Goal: Information Seeking & Learning: Learn about a topic

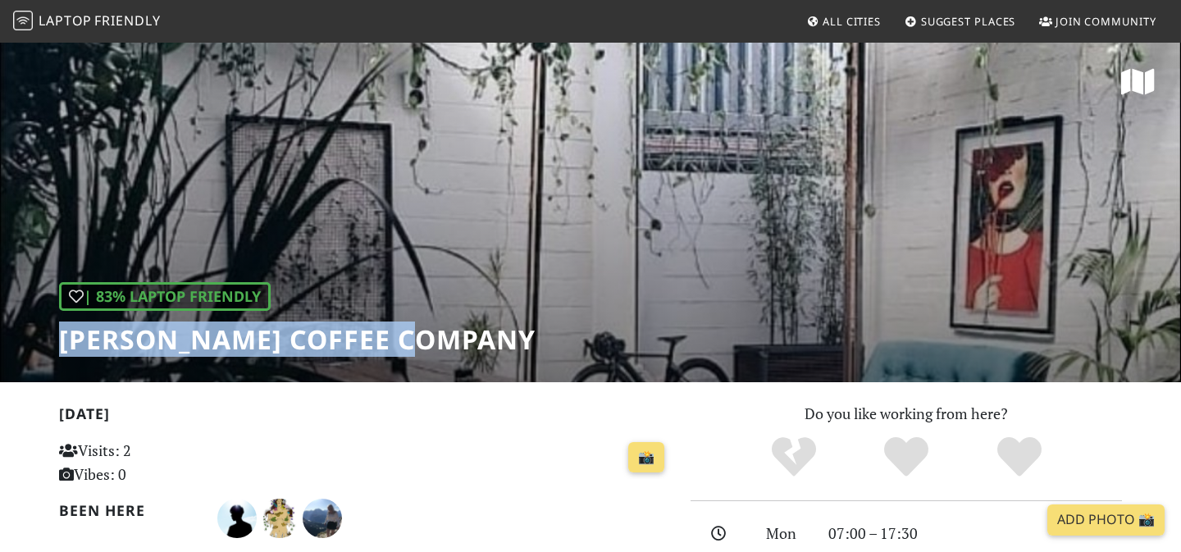
drag, startPoint x: 455, startPoint y: 335, endPoint x: 61, endPoint y: 344, distance: 394.4
click at [61, 344] on div "| 83% Laptop Friendly Hackney Coffee Company" at bounding box center [590, 211] width 1181 height 341
copy h1 "Hackney Coffee Company"
click at [872, 22] on span "All Cities" at bounding box center [851, 21] width 58 height 15
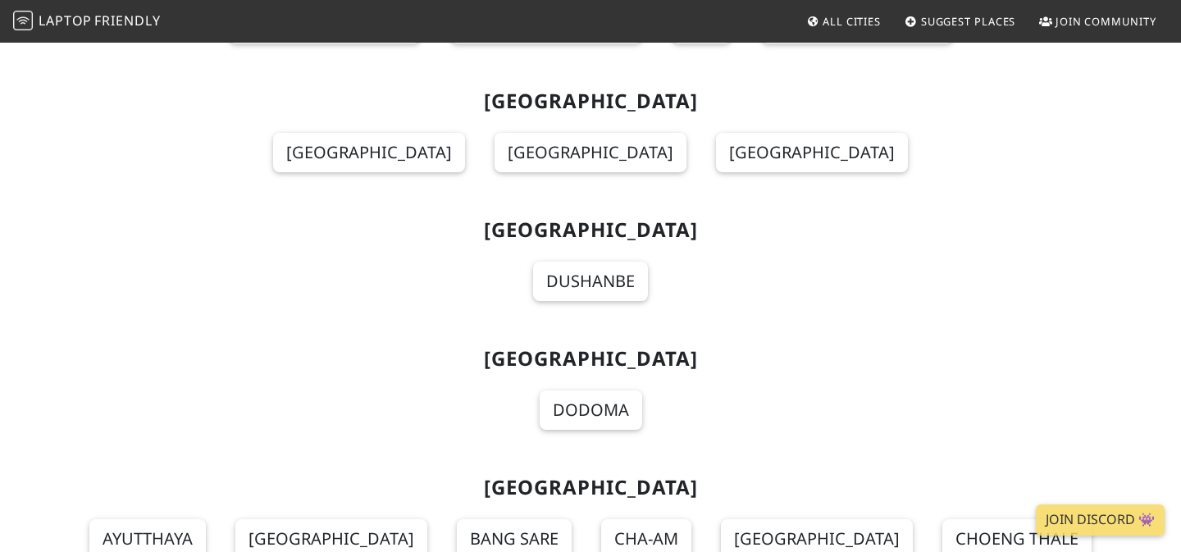
scroll to position [17669, 0]
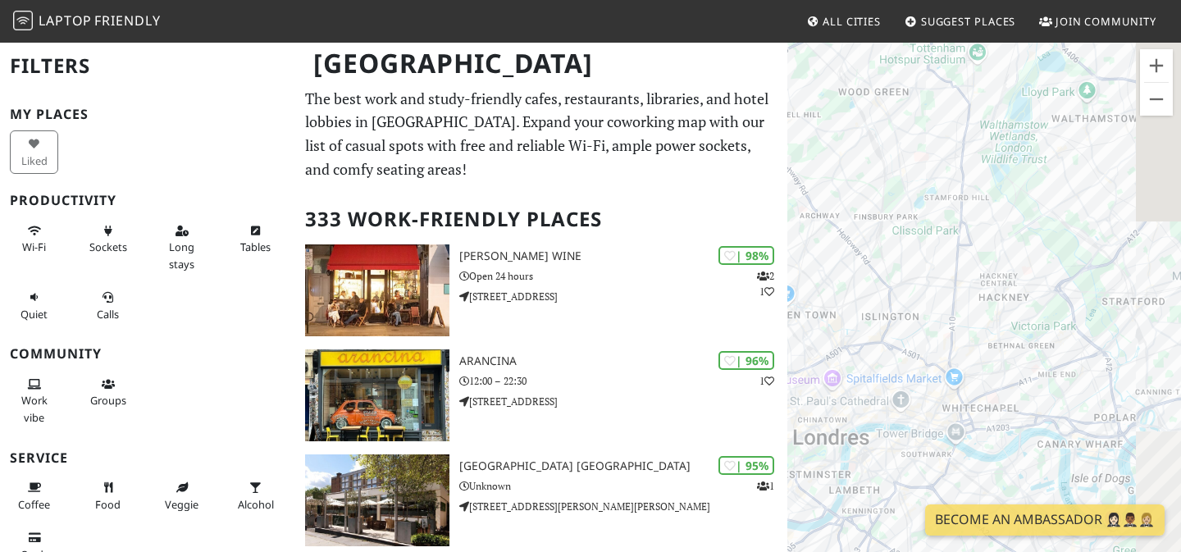
drag, startPoint x: 1027, startPoint y: 266, endPoint x: 961, endPoint y: 236, distance: 73.0
click at [961, 236] on div at bounding box center [984, 317] width 394 height 552
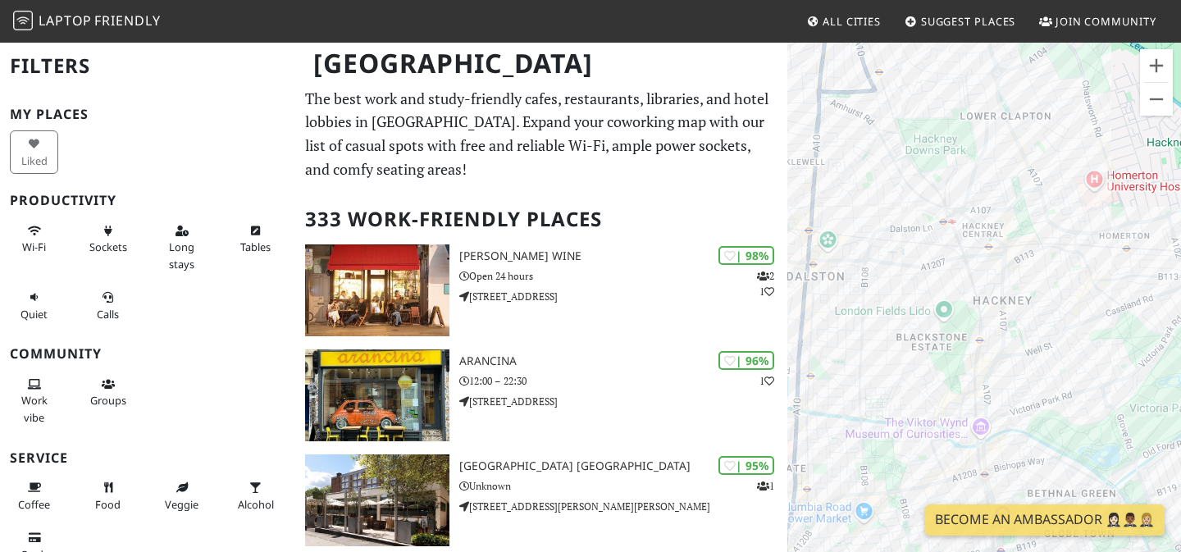
drag, startPoint x: 1017, startPoint y: 315, endPoint x: 922, endPoint y: 150, distance: 190.3
click at [922, 150] on div at bounding box center [984, 317] width 394 height 552
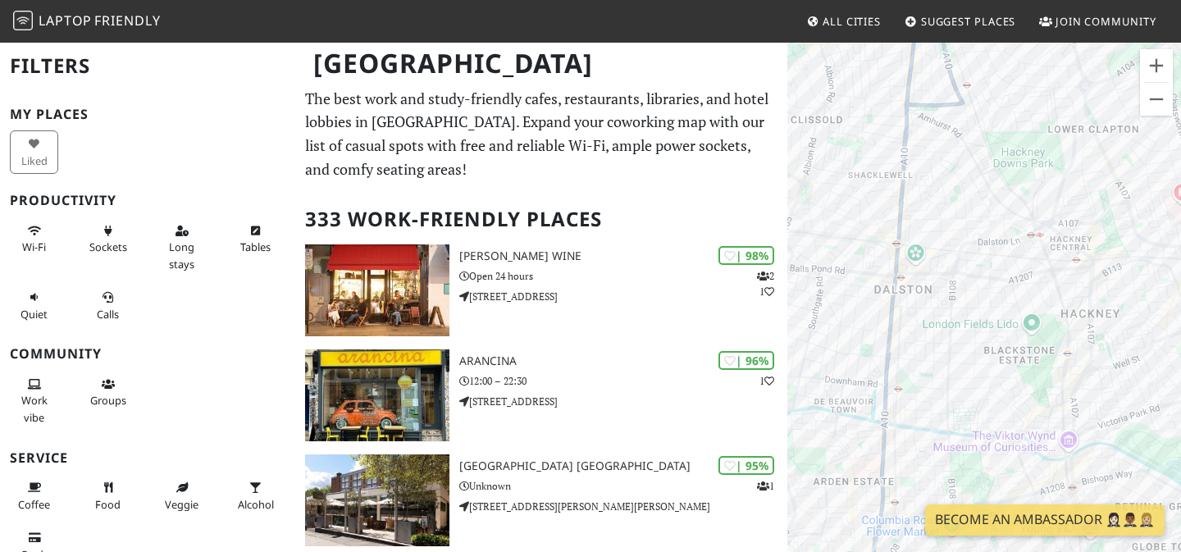
drag, startPoint x: 920, startPoint y: 267, endPoint x: 1013, endPoint y: 282, distance: 94.6
click at [1014, 282] on div at bounding box center [984, 317] width 394 height 552
click at [920, 249] on div "Dalston Eastern Curve Garden" at bounding box center [984, 317] width 394 height 552
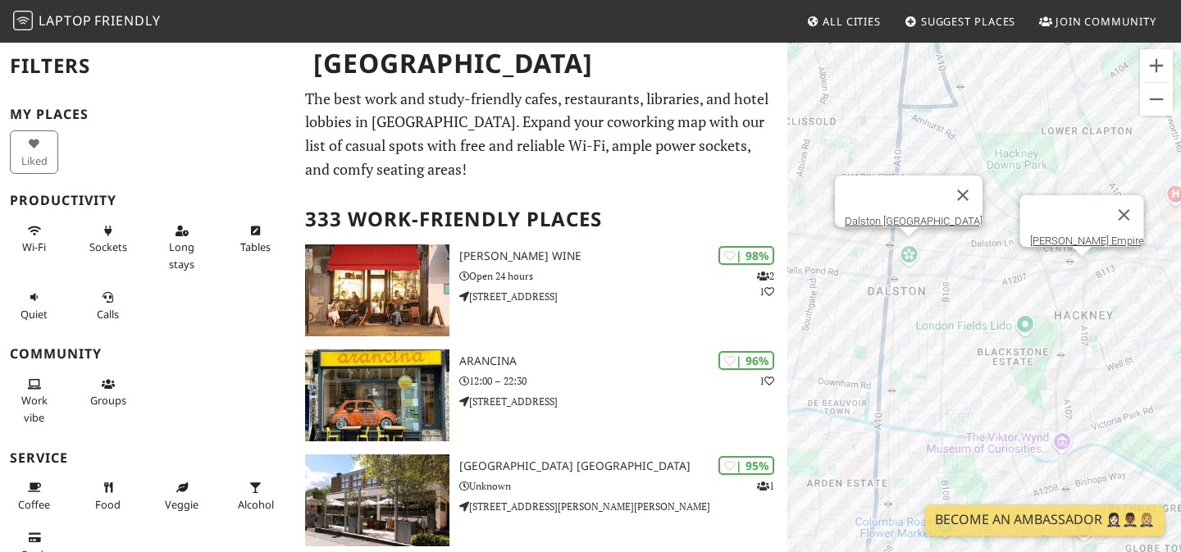
click at [1085, 268] on div "Dalston Eastern Curve Garden Hackney Empire" at bounding box center [984, 317] width 394 height 552
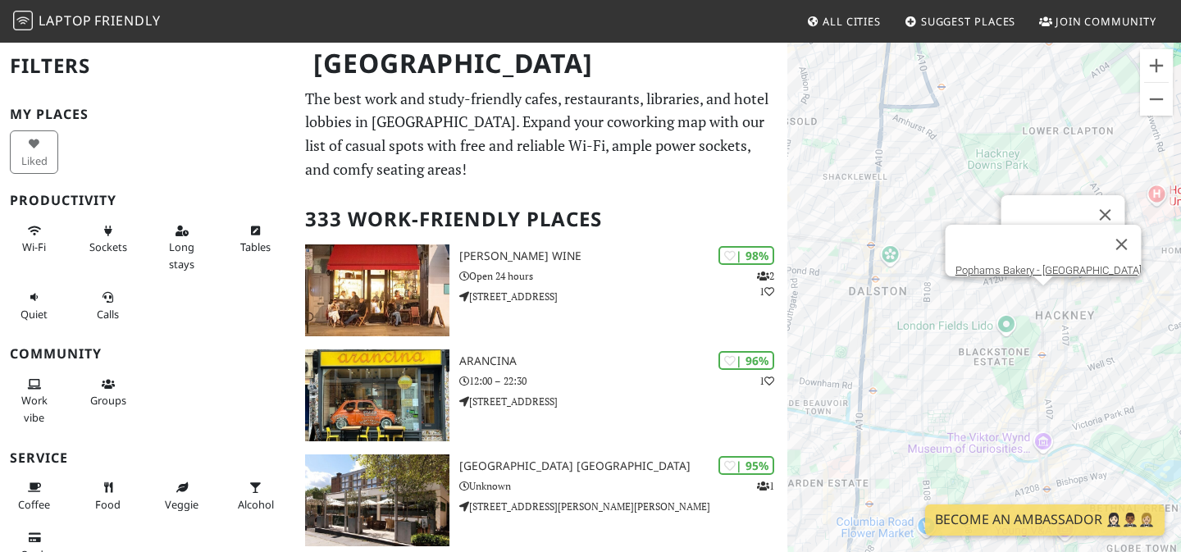
click at [1044, 307] on div "Hackney Empire Pophams Bakery - London Fields" at bounding box center [984, 317] width 394 height 552
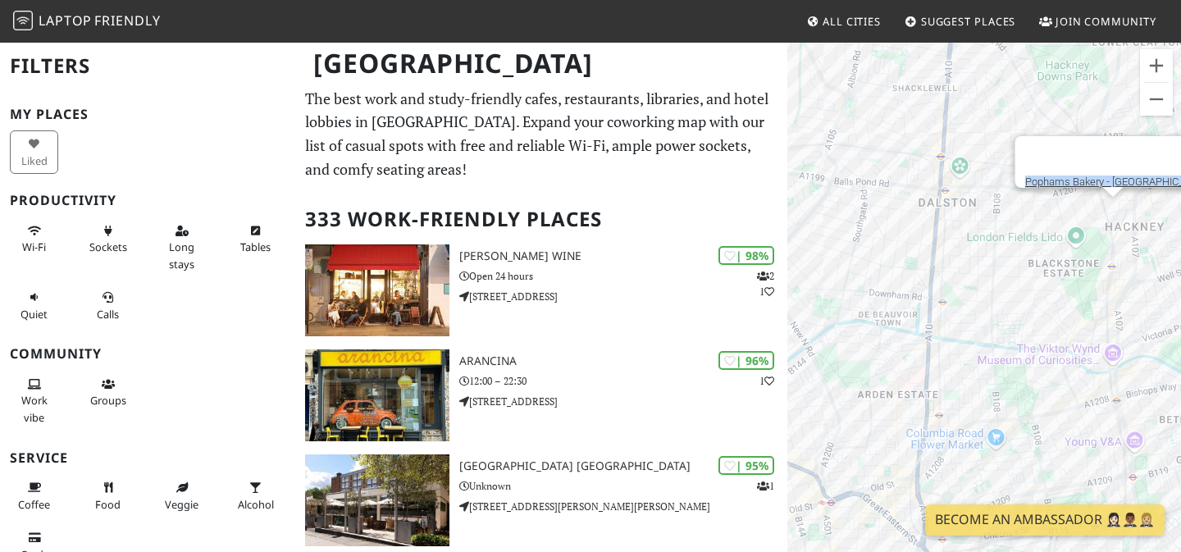
drag, startPoint x: 1018, startPoint y: 394, endPoint x: 1088, endPoint y: 303, distance: 115.3
click at [1088, 303] on div "Pophams Bakery - London Fields" at bounding box center [984, 317] width 394 height 552
click at [886, 314] on div "Pophams Bakery - London Fields Towpath Café" at bounding box center [984, 317] width 394 height 552
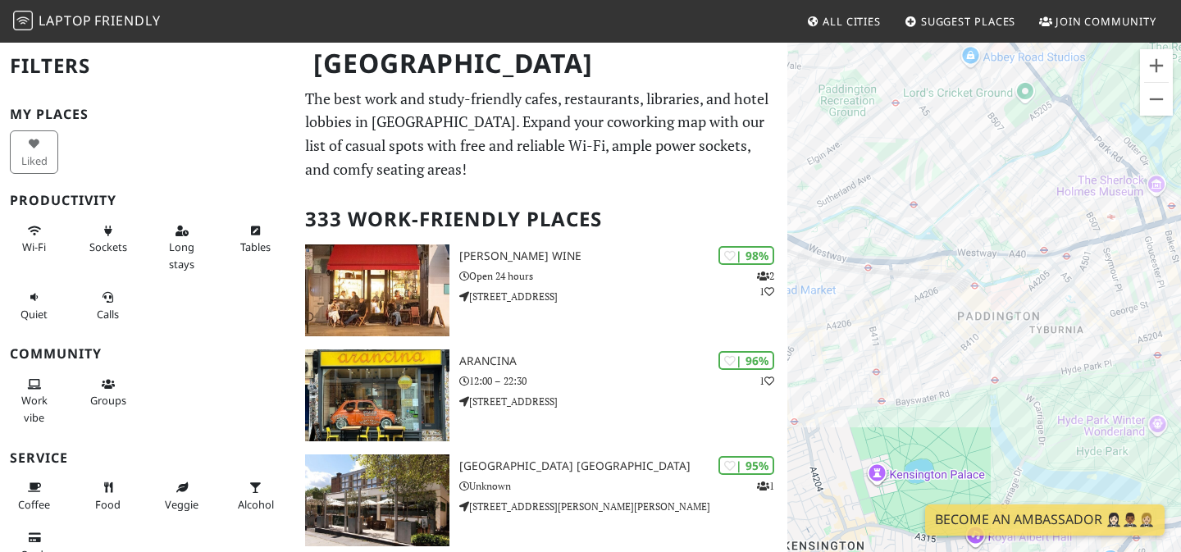
drag, startPoint x: 990, startPoint y: 384, endPoint x: 884, endPoint y: 180, distance: 231.0
click at [884, 180] on div "Towpath Café" at bounding box center [984, 317] width 394 height 552
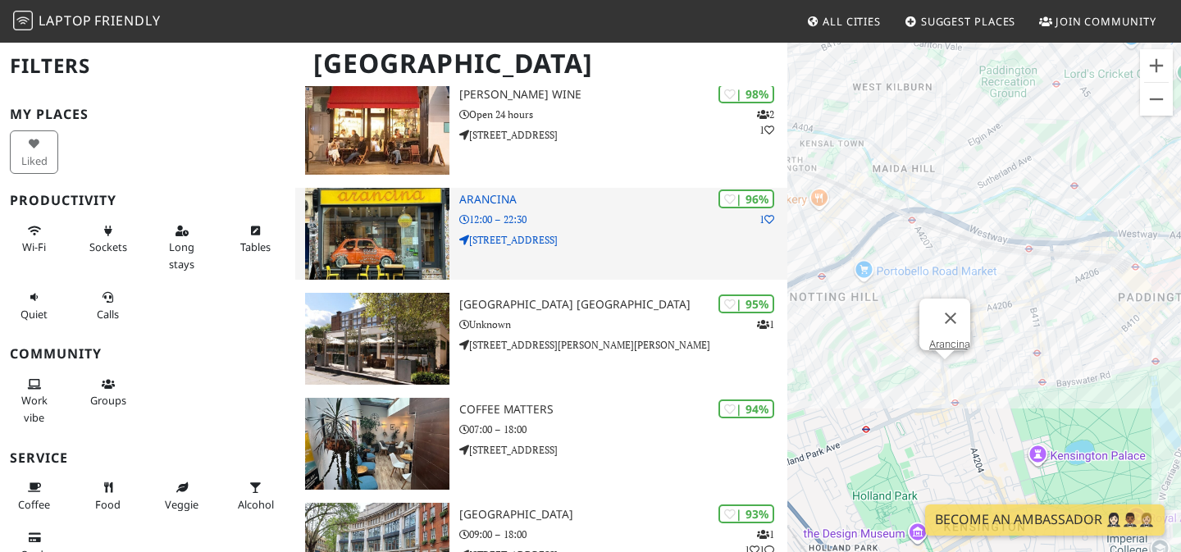
scroll to position [161, 0]
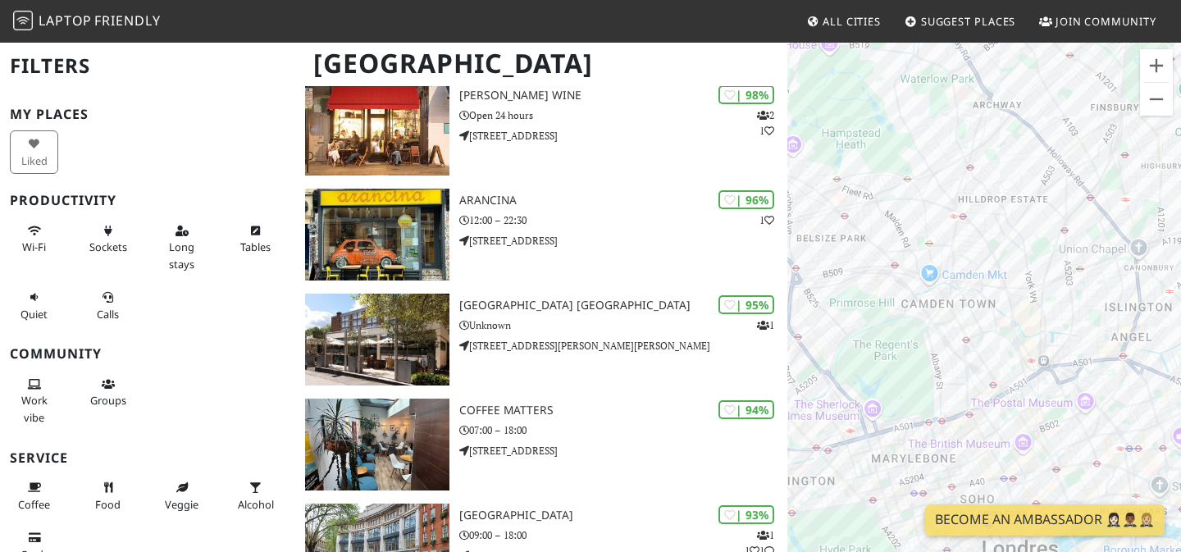
drag, startPoint x: 1098, startPoint y: 292, endPoint x: 821, endPoint y: 273, distance: 277.7
click at [821, 273] on div "Towpath Café" at bounding box center [984, 317] width 394 height 552
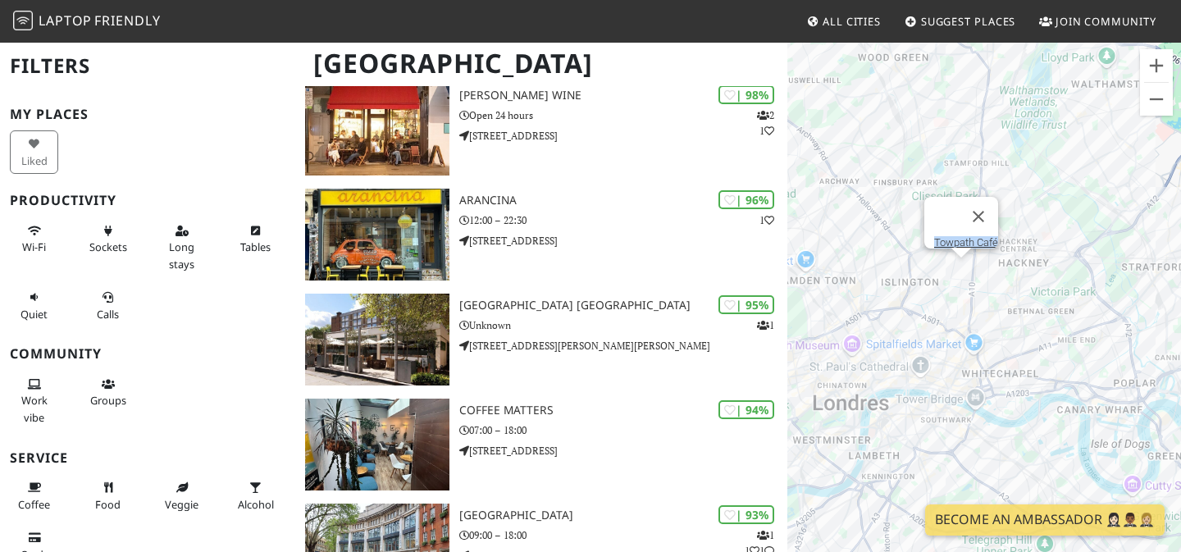
drag, startPoint x: 1101, startPoint y: 175, endPoint x: 1012, endPoint y: 250, distance: 115.8
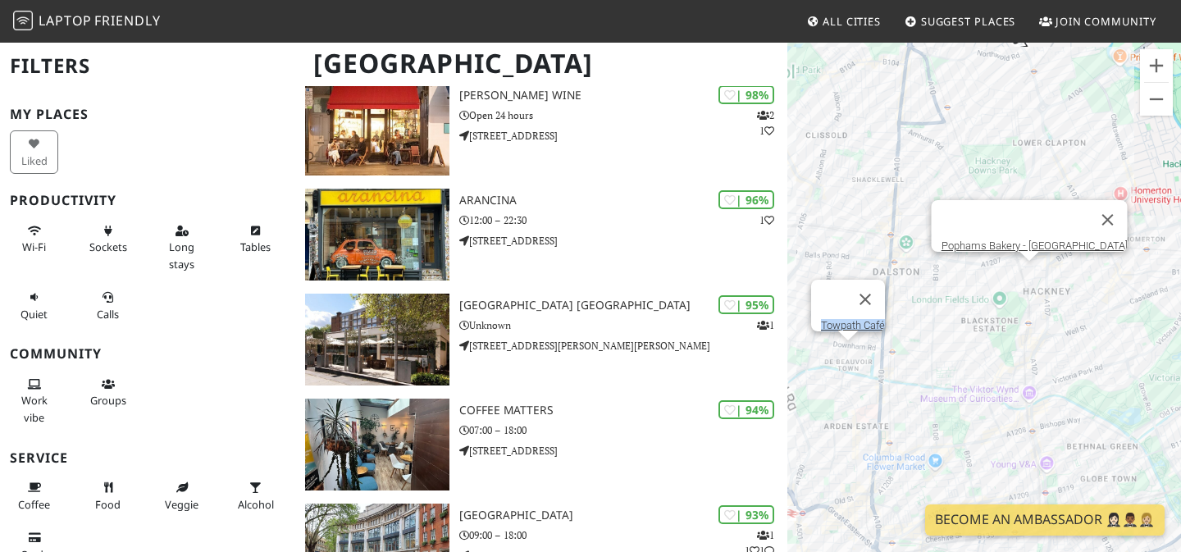
scroll to position [159, 0]
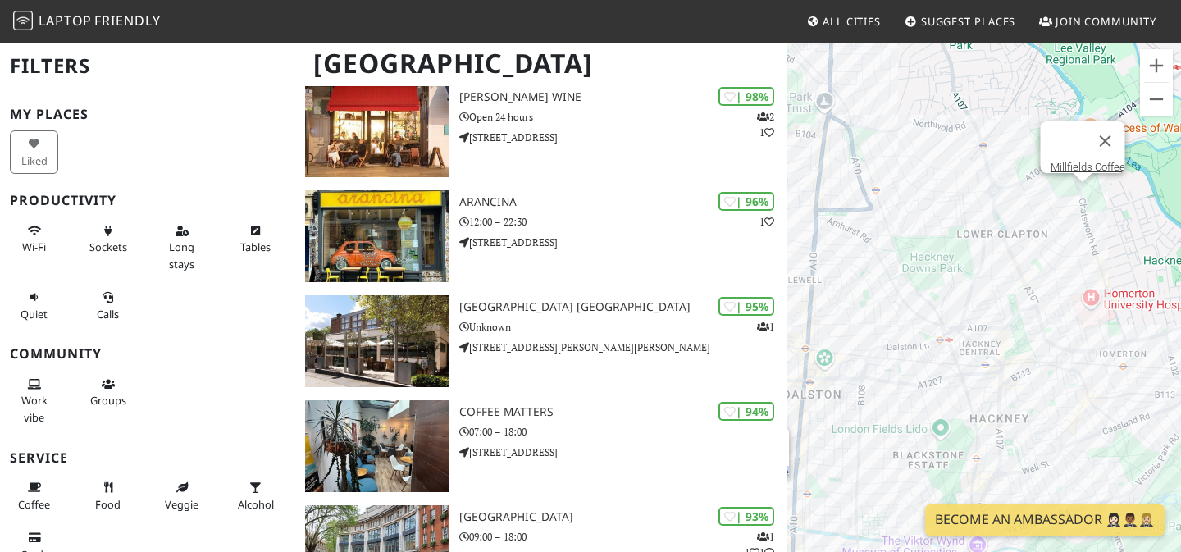
click at [1086, 198] on div "Towpath Café Millfields Coffee" at bounding box center [984, 317] width 394 height 552
click at [1005, 378] on div "Millfields Coffee" at bounding box center [984, 317] width 394 height 552
click at [994, 380] on div "Millfields Coffee Hackney Empire" at bounding box center [984, 317] width 394 height 552
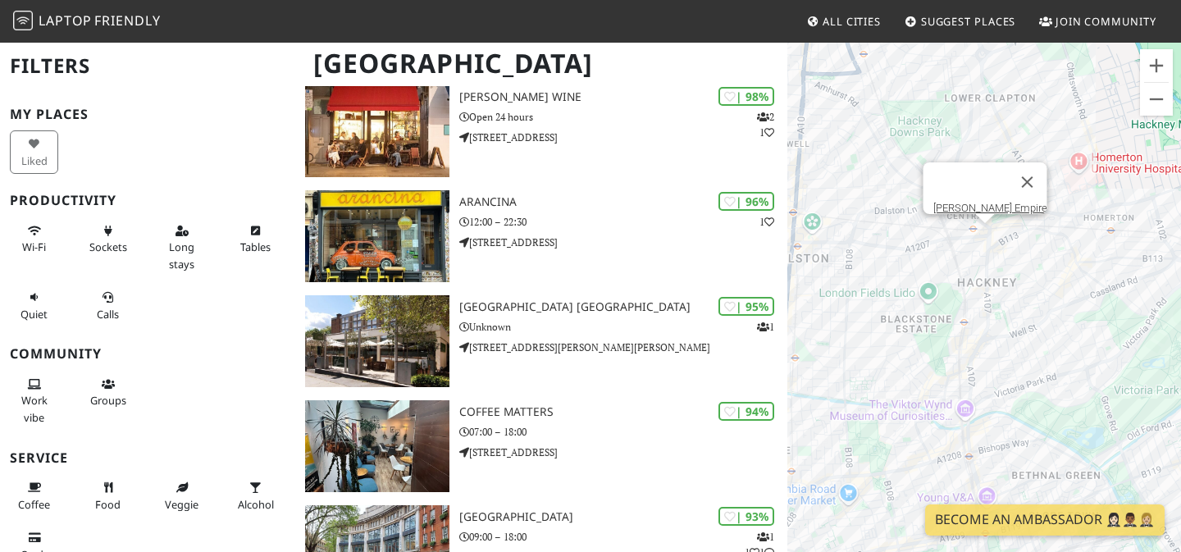
drag, startPoint x: 948, startPoint y: 366, endPoint x: 935, endPoint y: 174, distance: 192.2
click at [935, 174] on div "Hackney Empire" at bounding box center [984, 317] width 394 height 552
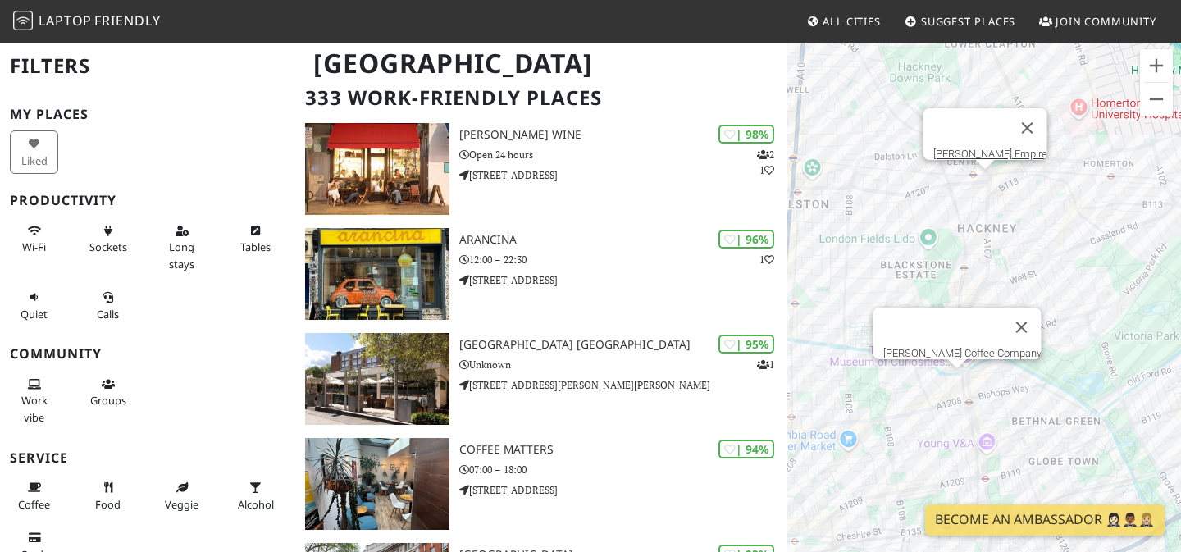
scroll to position [121, 0]
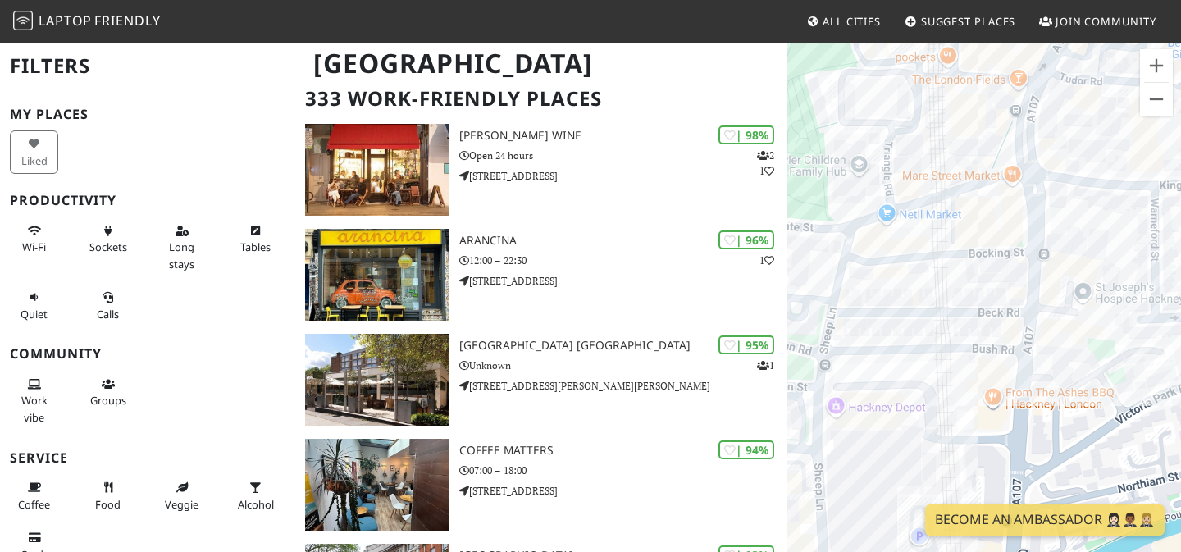
click at [1001, 181] on div "Hackney Empire" at bounding box center [984, 317] width 394 height 552
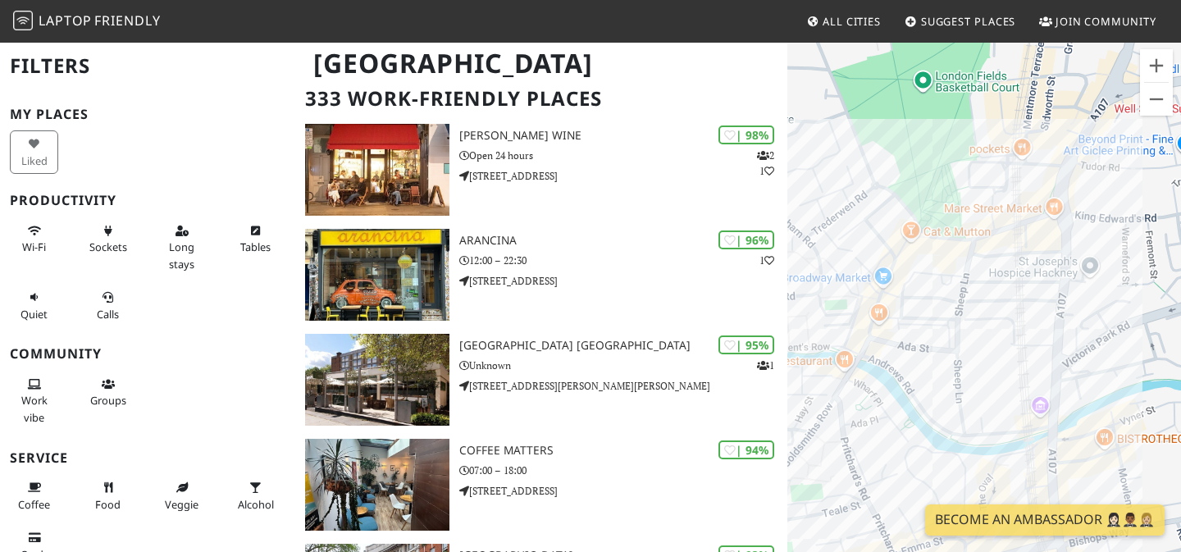
drag, startPoint x: 872, startPoint y: 298, endPoint x: 986, endPoint y: 297, distance: 114.0
click at [985, 296] on div "Hackney Empire" at bounding box center [984, 317] width 394 height 552
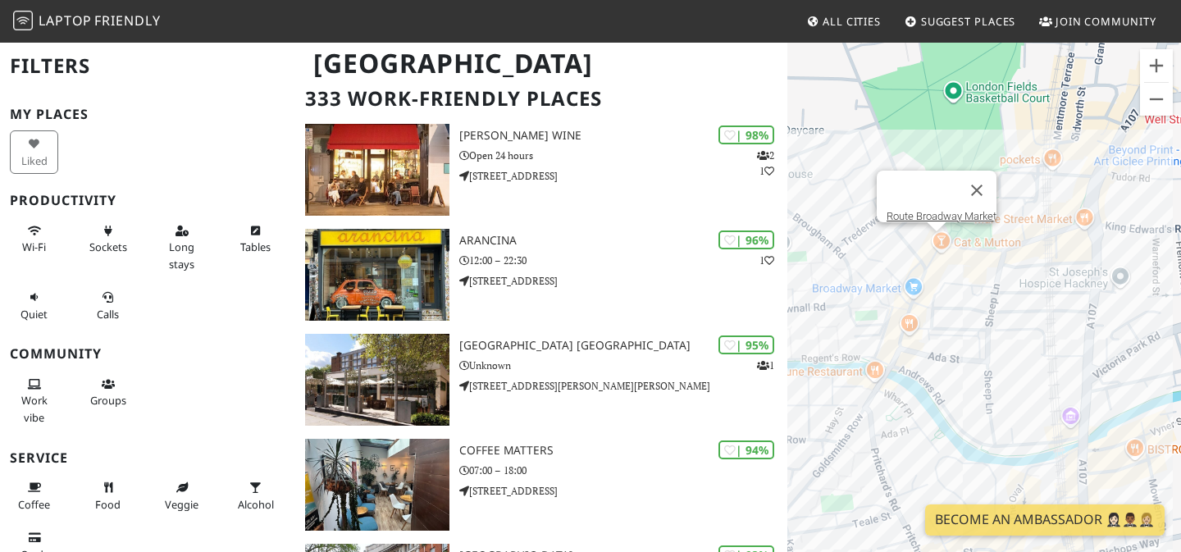
click at [941, 241] on div "Hackney Empire Route Broadway Market" at bounding box center [984, 317] width 394 height 552
click at [902, 349] on div "Route Broadway Market Market Cafe Haggerston" at bounding box center [984, 317] width 394 height 552
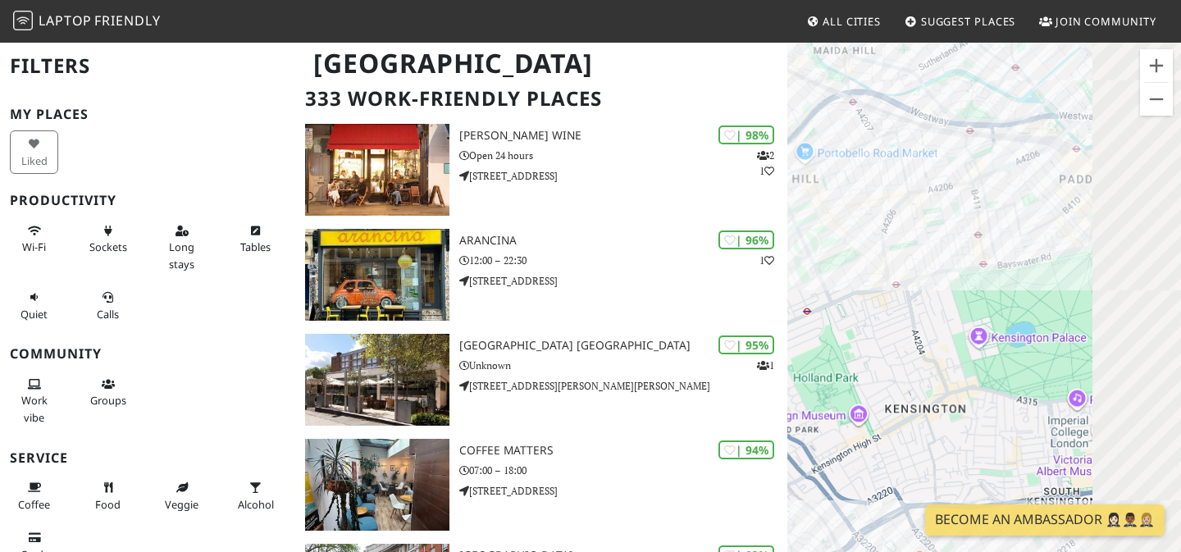
drag, startPoint x: 1078, startPoint y: 306, endPoint x: 958, endPoint y: 244, distance: 135.3
click at [958, 244] on div "Market Cafe Haggerston" at bounding box center [984, 317] width 394 height 552
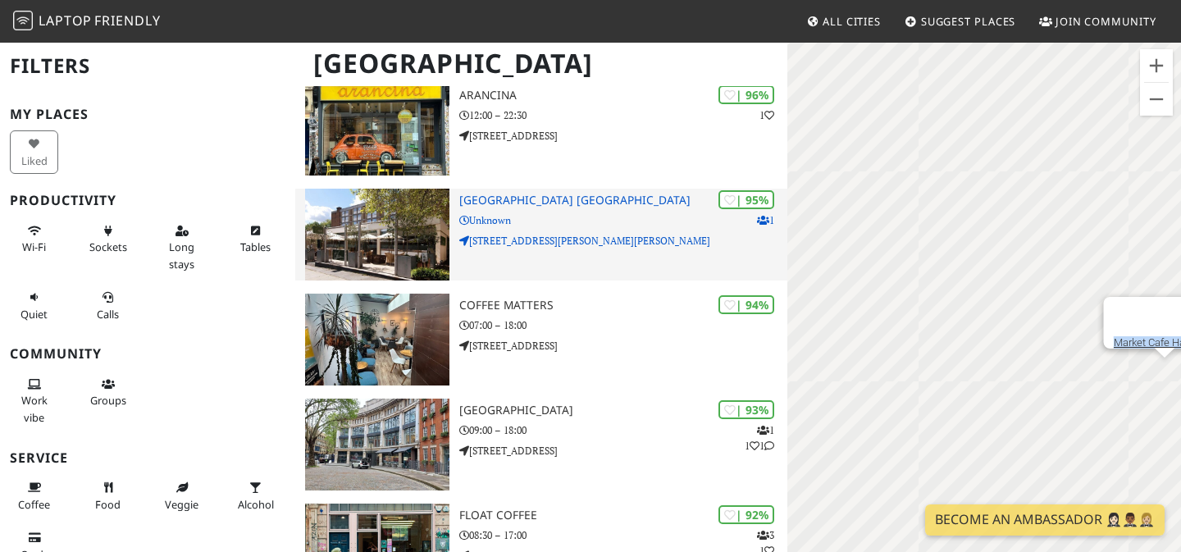
scroll to position [365, 0]
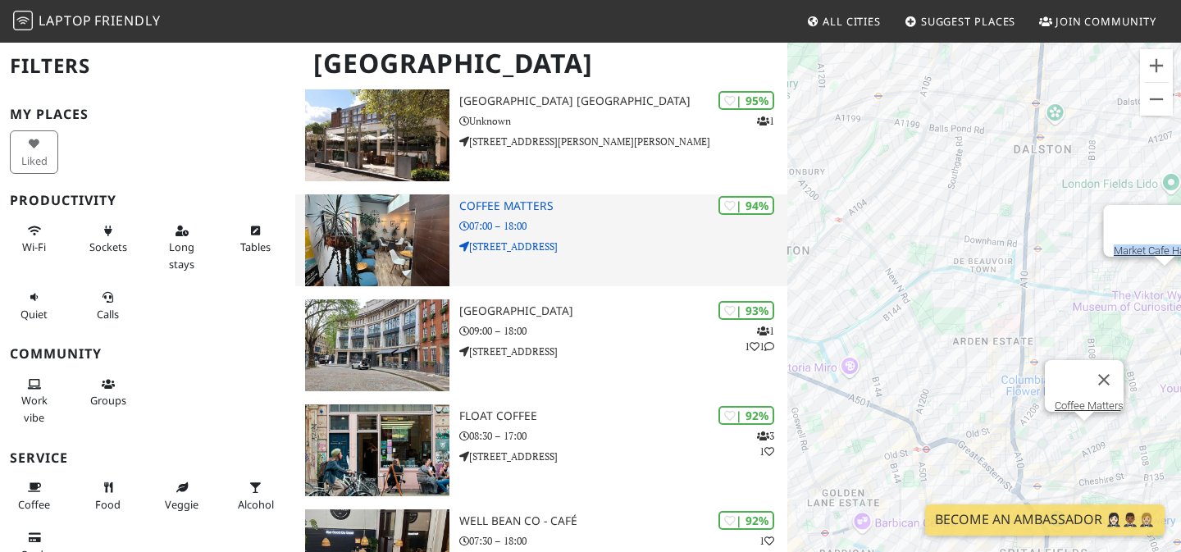
click at [631, 285] on div "| 94% Coffee Matters 07:00 – 18:00 157 Bethnal Green Road" at bounding box center [623, 240] width 328 height 92
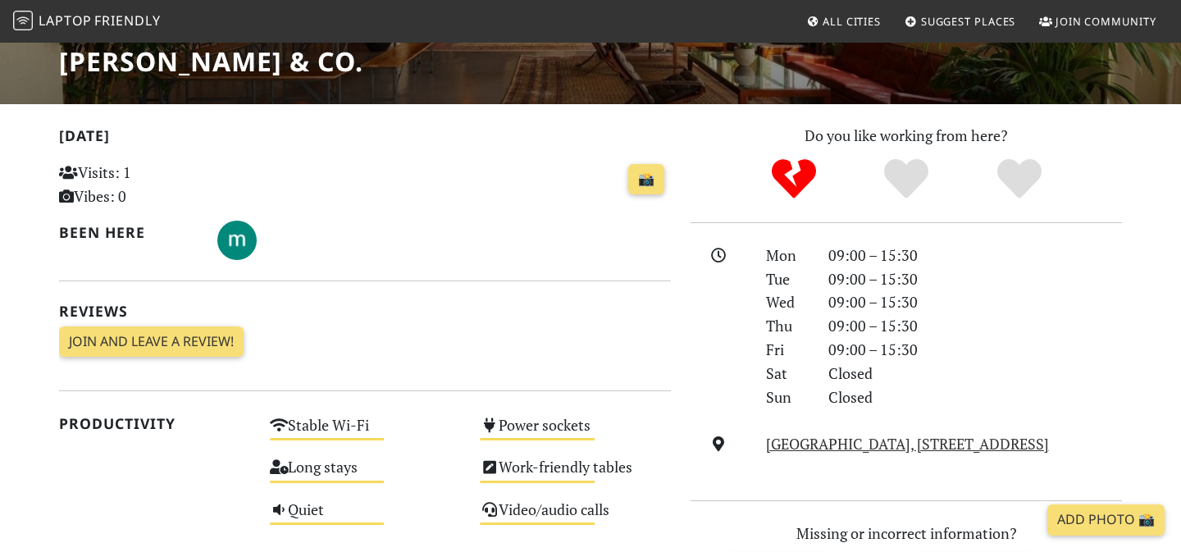
scroll to position [278, 0]
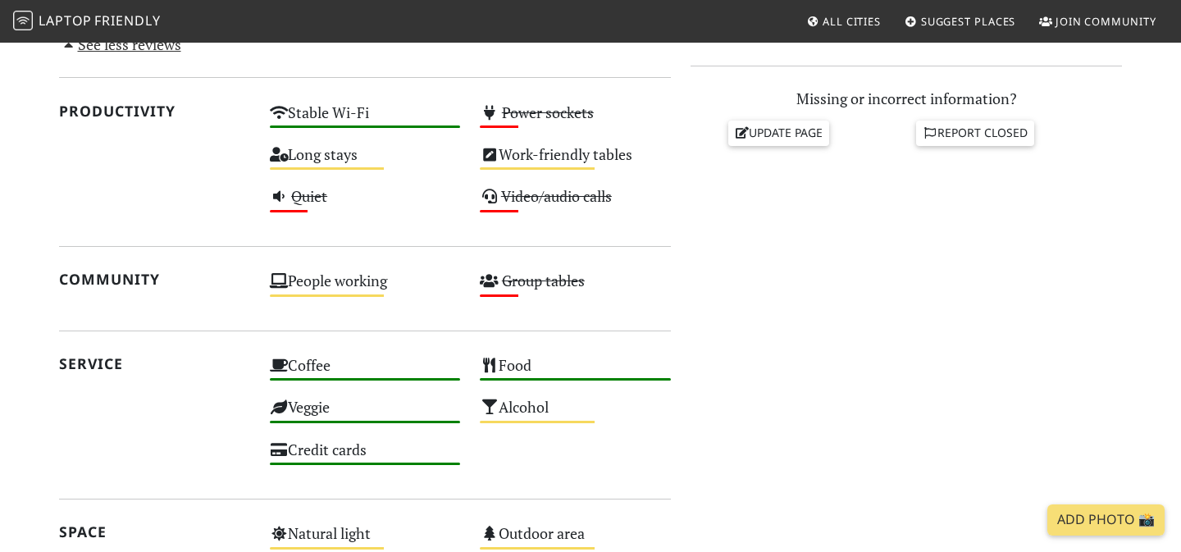
scroll to position [707, 0]
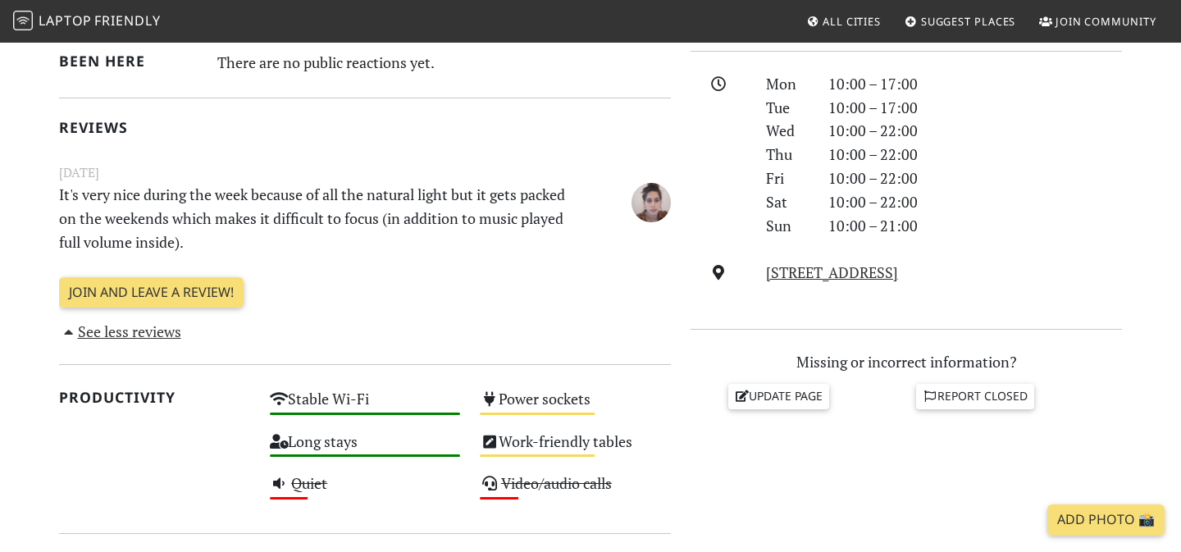
scroll to position [447, 0]
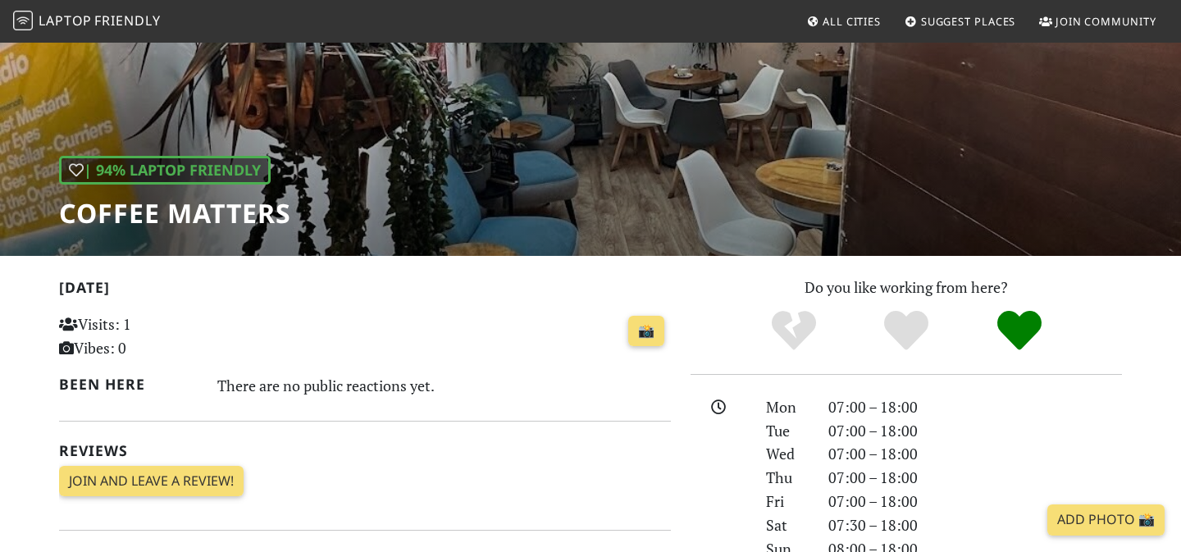
scroll to position [124, 0]
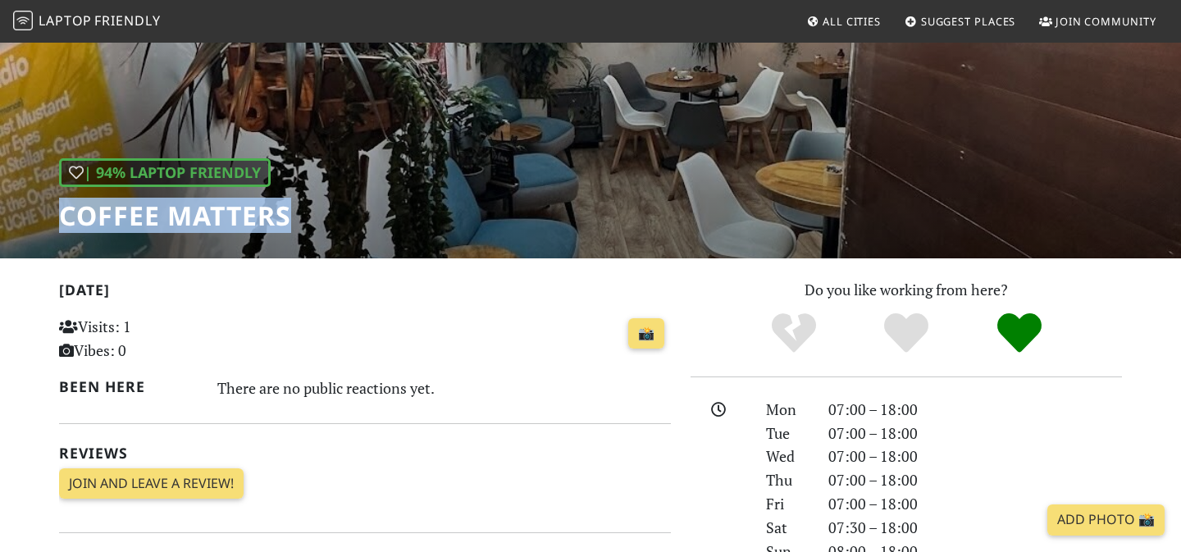
drag, startPoint x: 343, startPoint y: 200, endPoint x: 49, endPoint y: 221, distance: 294.2
click at [49, 221] on div "| 94% Laptop Friendly Coffee Matters" at bounding box center [590, 87] width 1181 height 341
copy h1 "Coffee Matters"
